Goal: Information Seeking & Learning: Learn about a topic

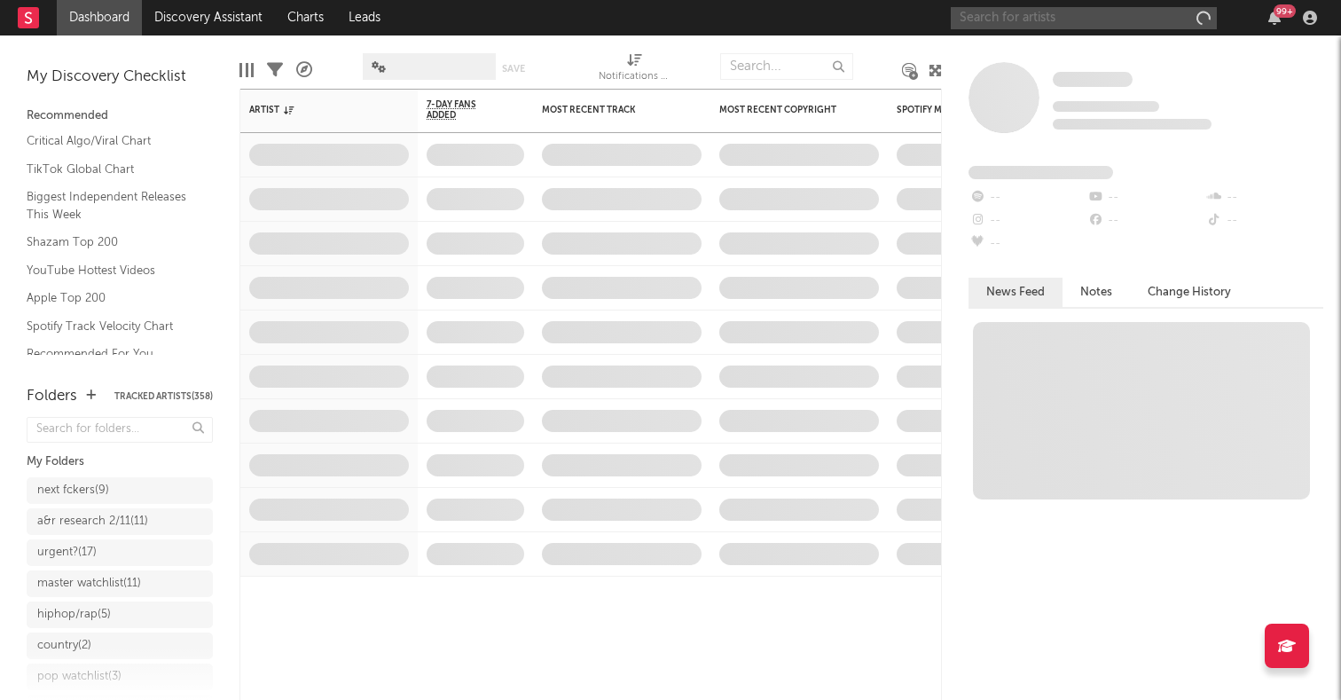
click at [1069, 21] on input "text" at bounding box center [1084, 18] width 266 height 22
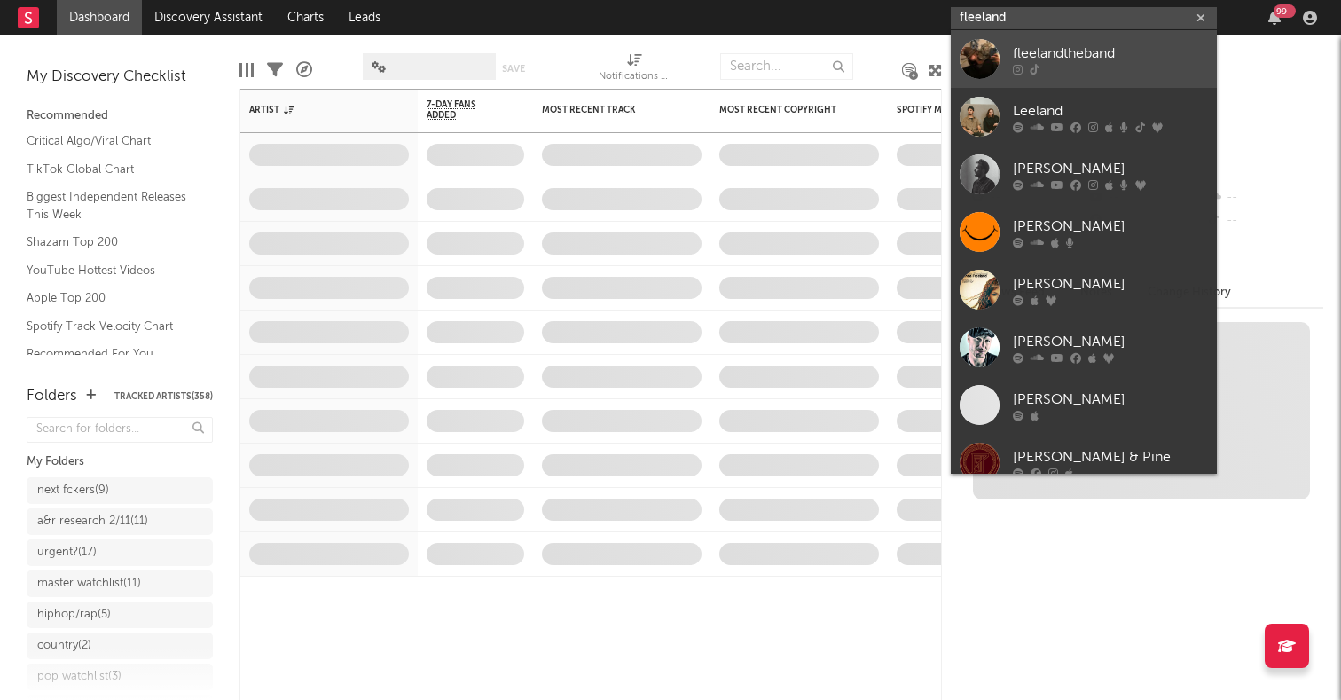
type input "fleeland"
click at [1029, 52] on div "fleelandtheband" at bounding box center [1110, 53] width 195 height 21
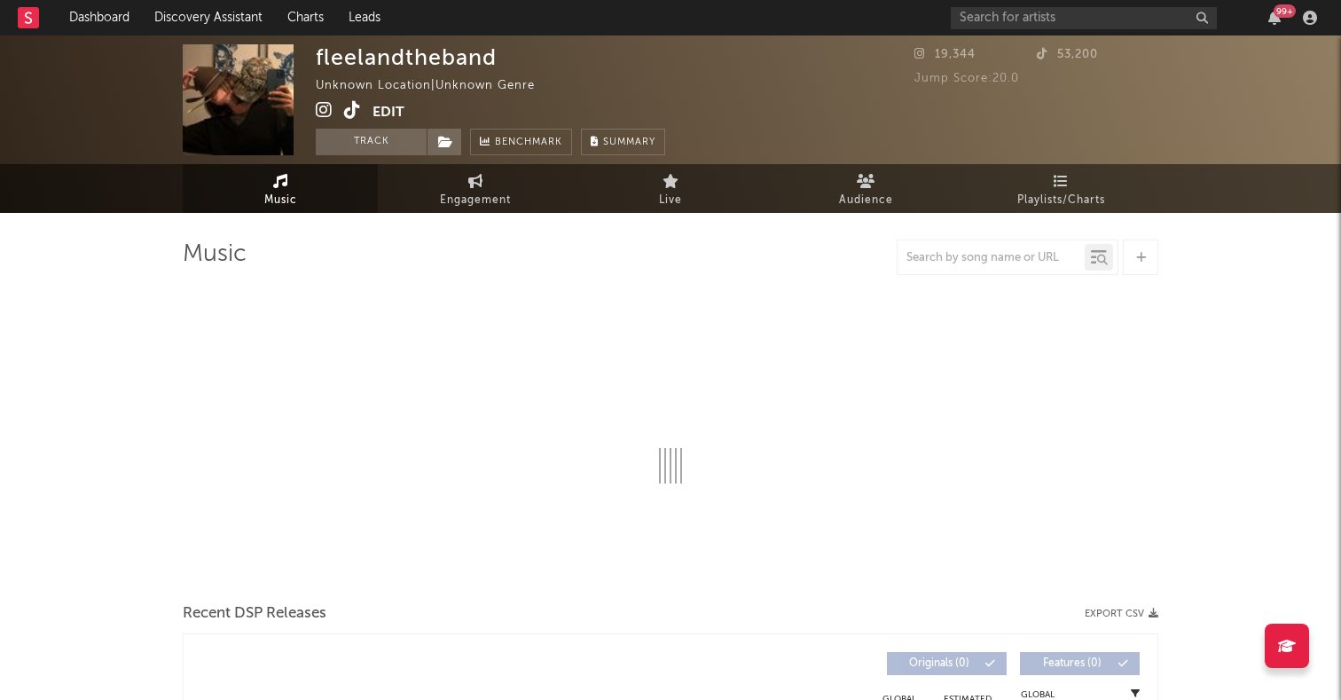
select select "1w"
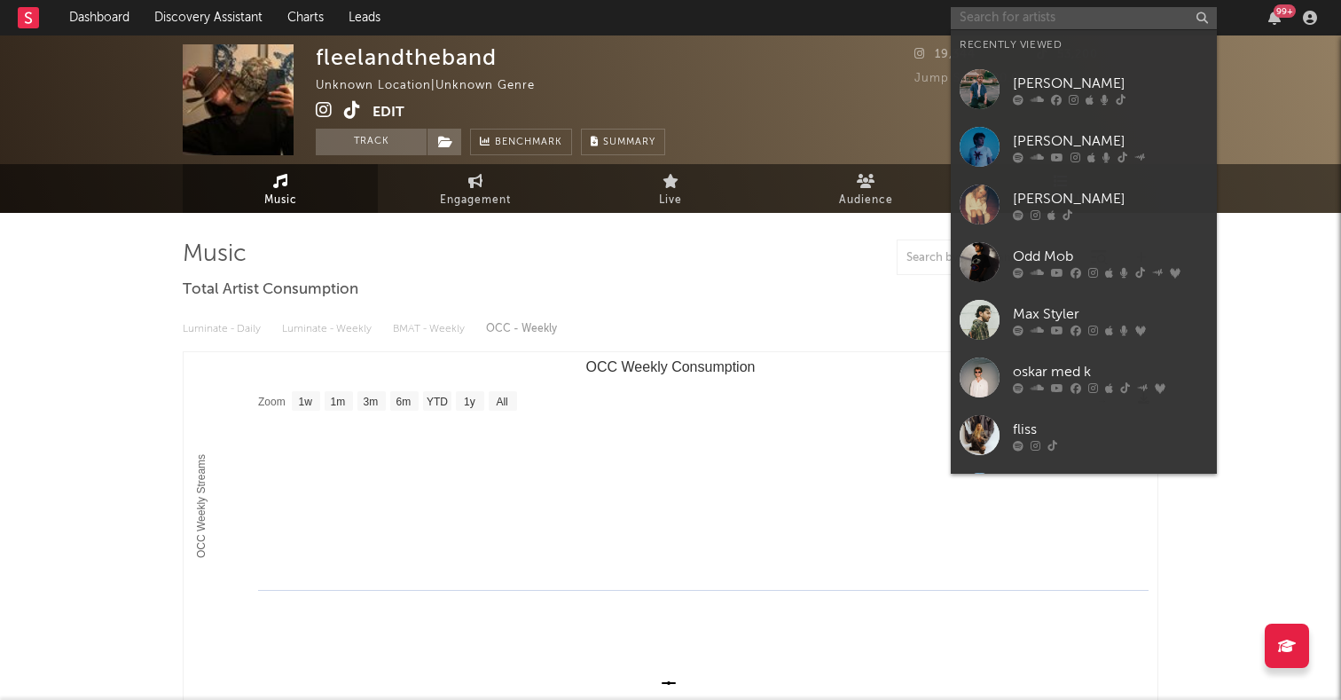
click at [1034, 11] on input "text" at bounding box center [1084, 18] width 266 height 22
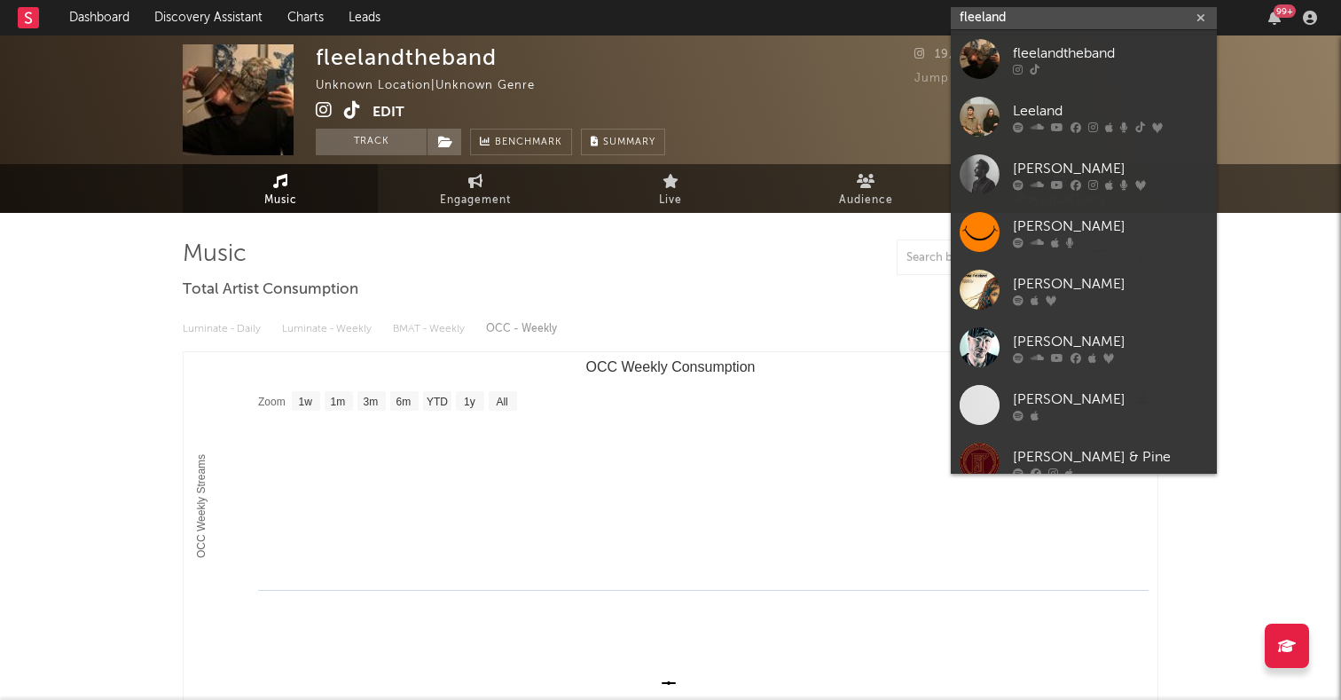
type input "fleeland"
